Goal: Transaction & Acquisition: Purchase product/service

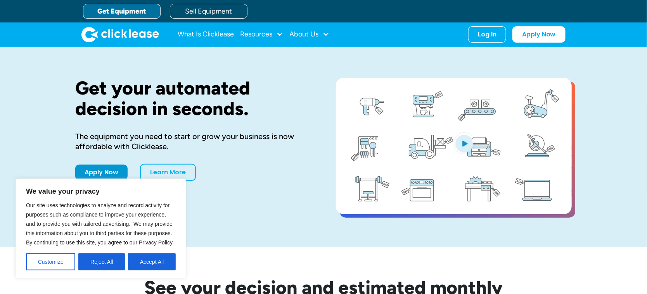
click at [255, 194] on div "Get your automated decision in seconds. The equipment you need to start or grow…" at bounding box center [193, 147] width 236 height 138
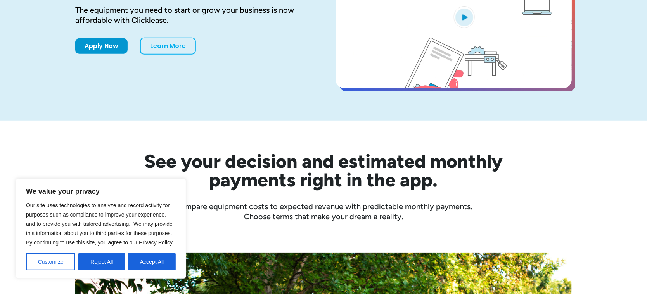
scroll to position [154, 0]
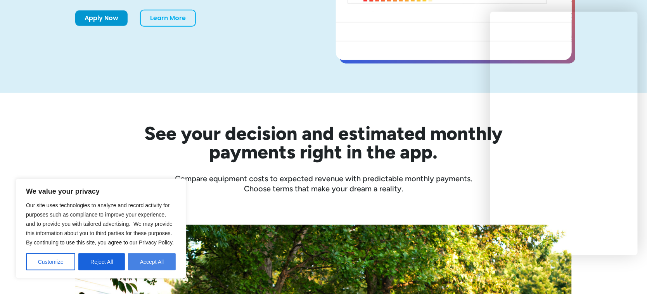
click at [157, 263] on button "Accept All" at bounding box center [152, 262] width 48 height 17
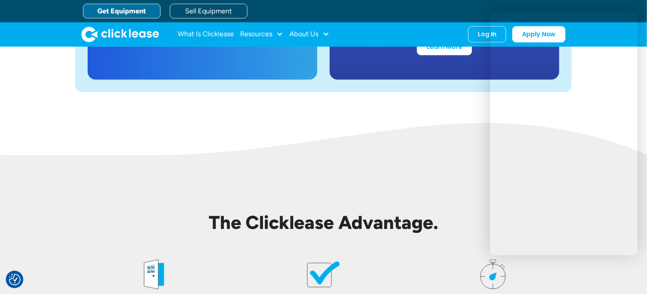
scroll to position [1544, 0]
